Goal: Find specific page/section: Find specific page/section

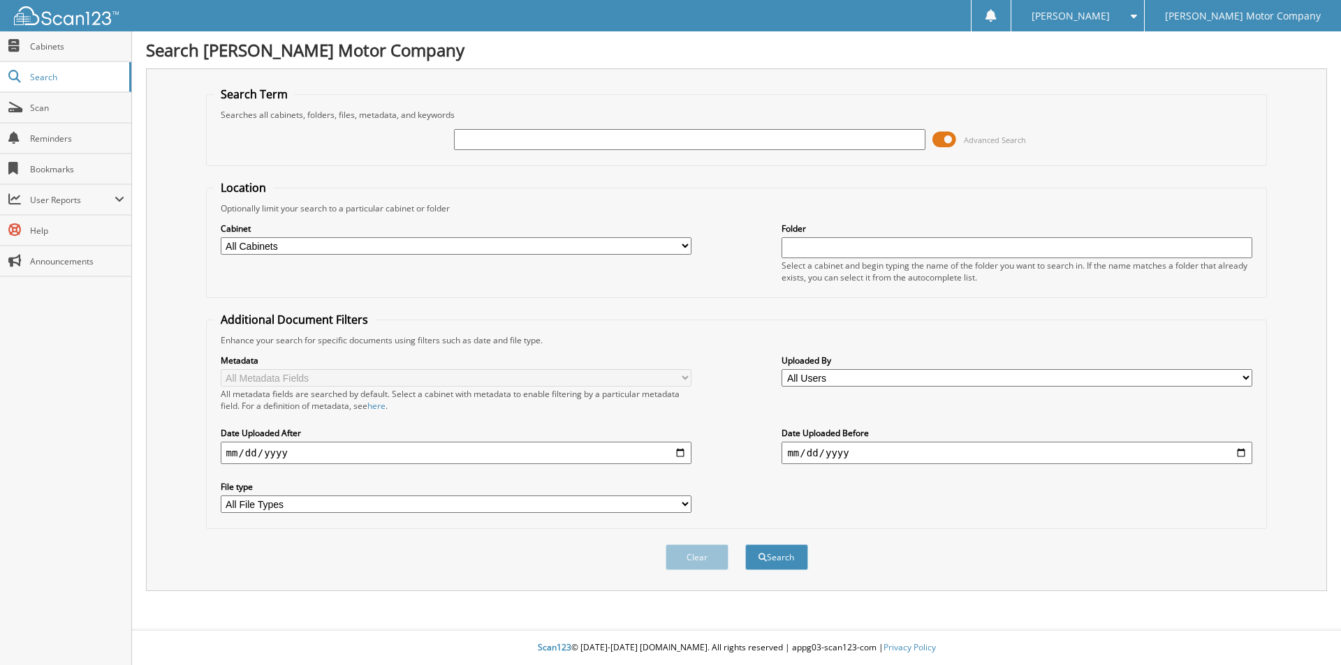
click at [529, 139] on input "text" at bounding box center [689, 139] width 471 height 21
type input "best"
click at [745, 545] on button "Search" at bounding box center [776, 558] width 63 height 26
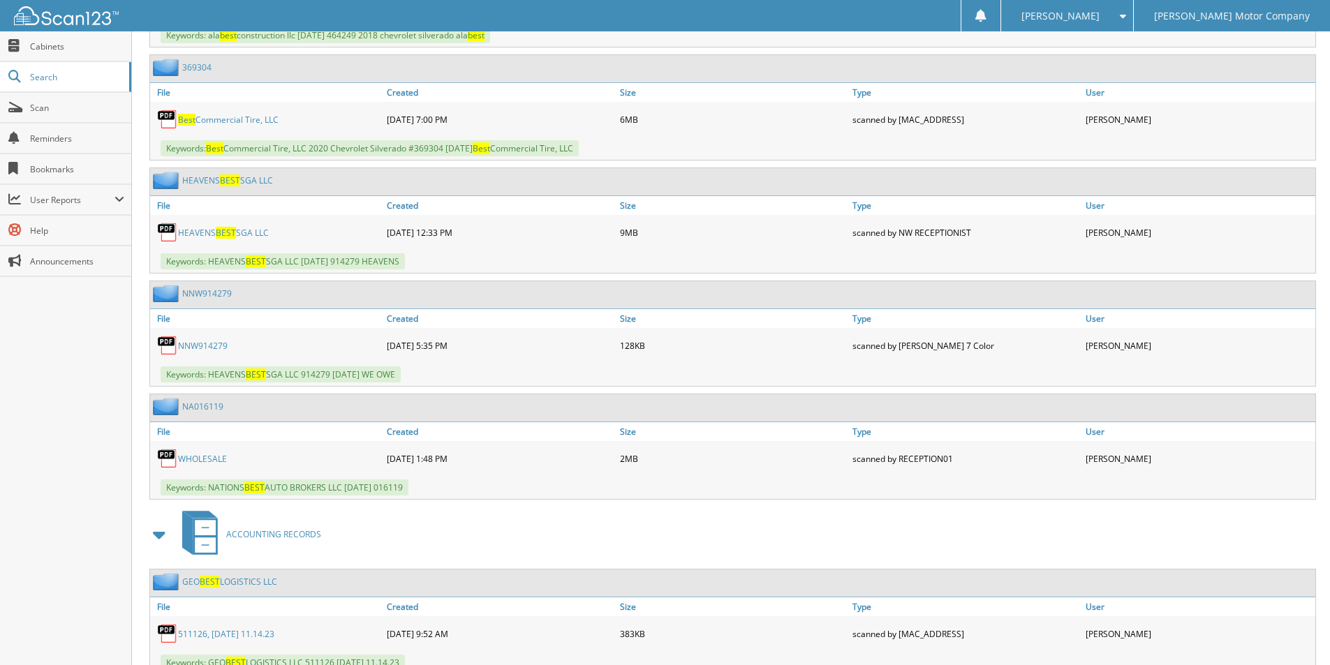
scroll to position [977, 0]
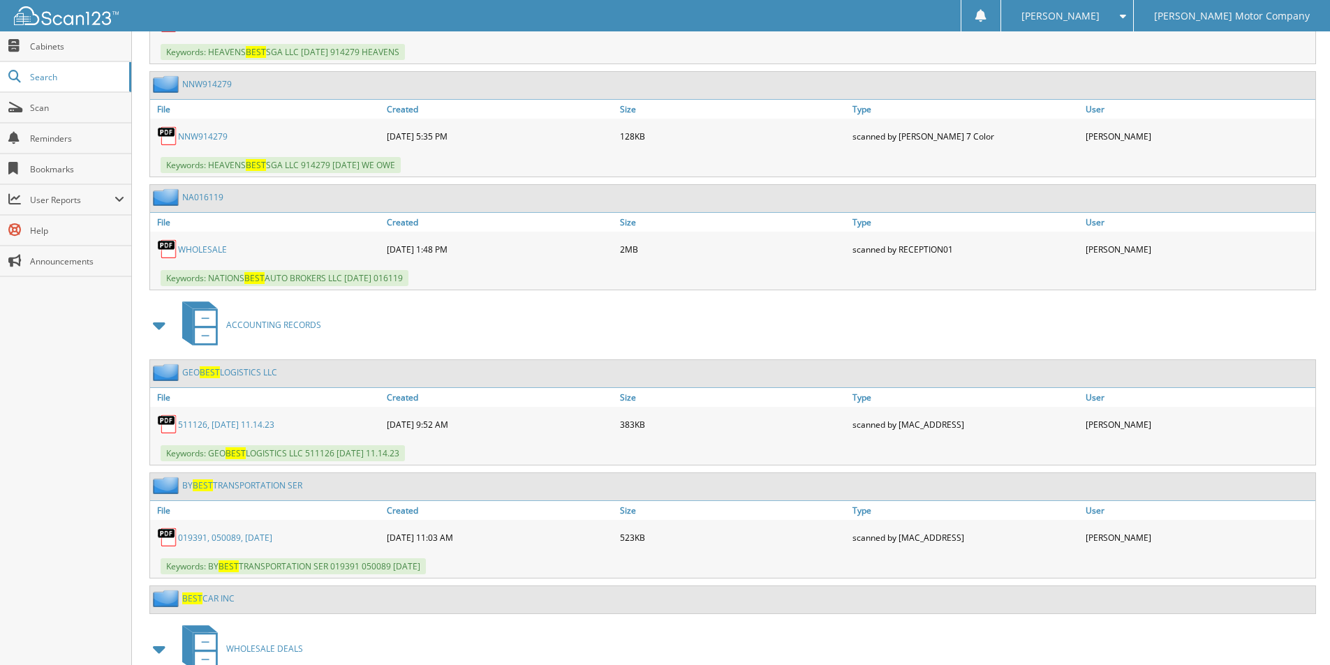
click at [260, 370] on link "GEO BEST LOGISTICS LLC" at bounding box center [229, 373] width 95 height 12
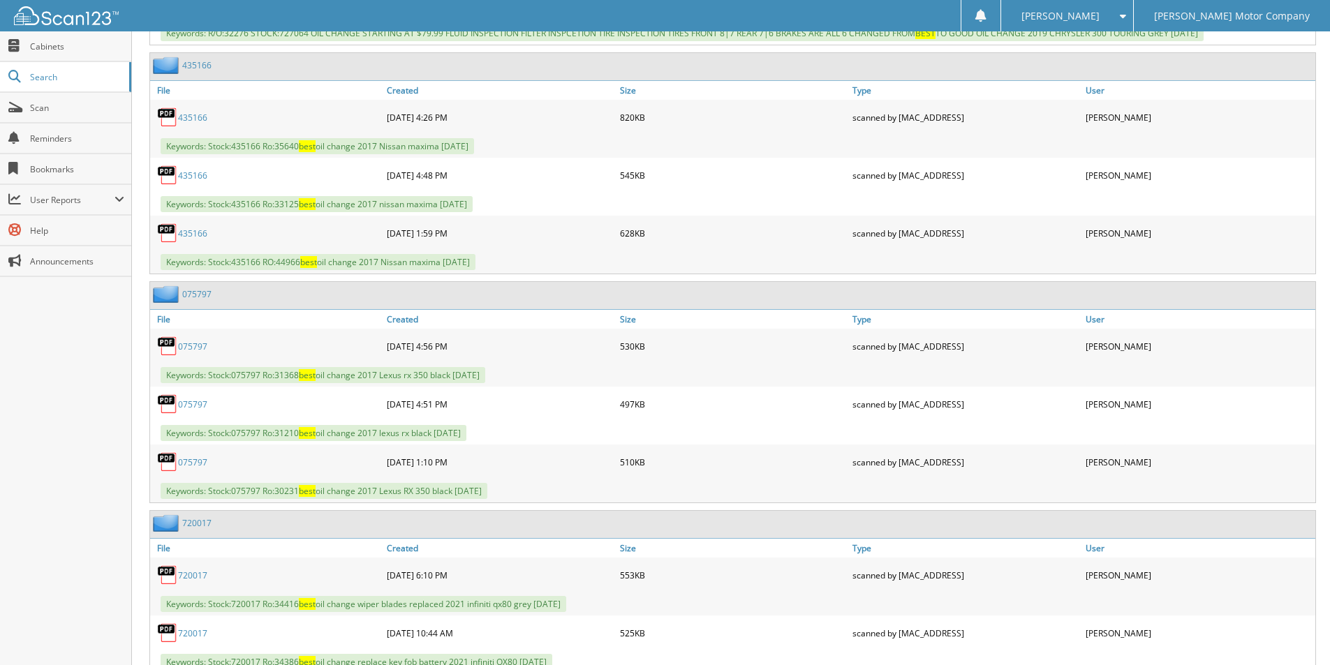
scroll to position [7541, 0]
